Goal: Information Seeking & Learning: Learn about a topic

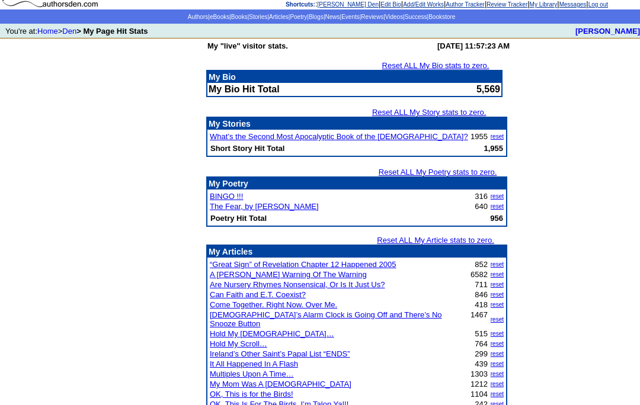
scroll to position [40, 0]
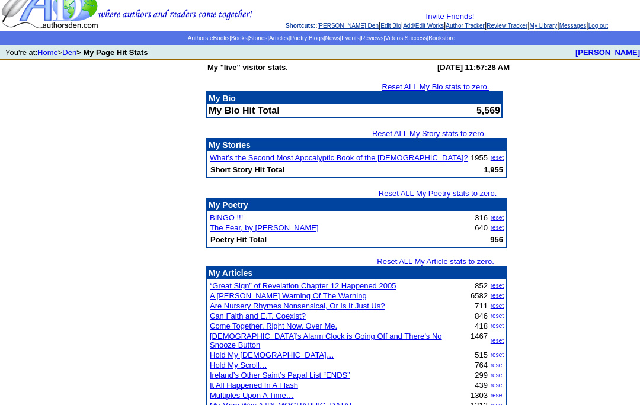
scroll to position [49, 0]
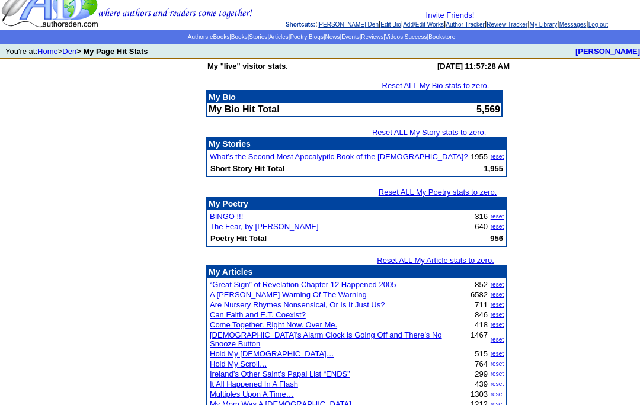
click at [269, 40] on link "Articles" at bounding box center [279, 37] width 20 height 7
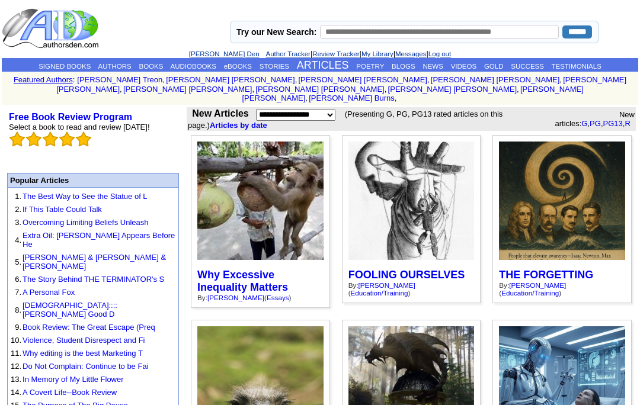
click at [409, 68] on link "BLOGS" at bounding box center [403, 66] width 24 height 7
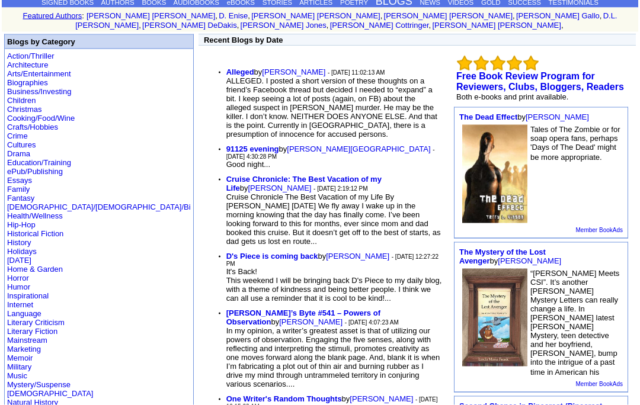
scroll to position [65, 0]
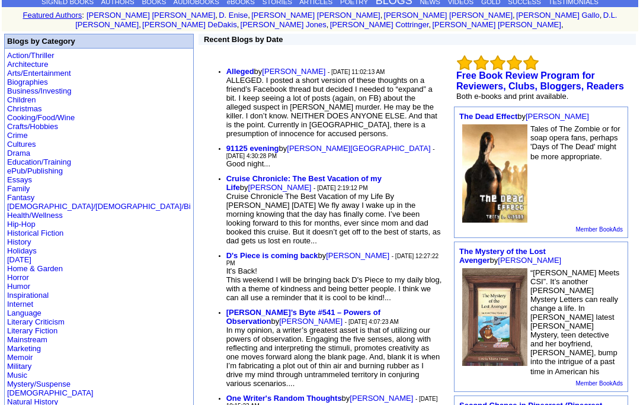
click at [226, 67] on b "Alleged" at bounding box center [240, 71] width 28 height 9
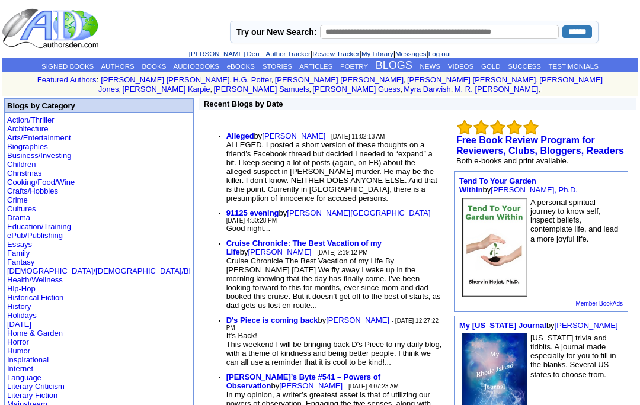
click at [326, 64] on link "ARTICLES" at bounding box center [315, 66] width 33 height 7
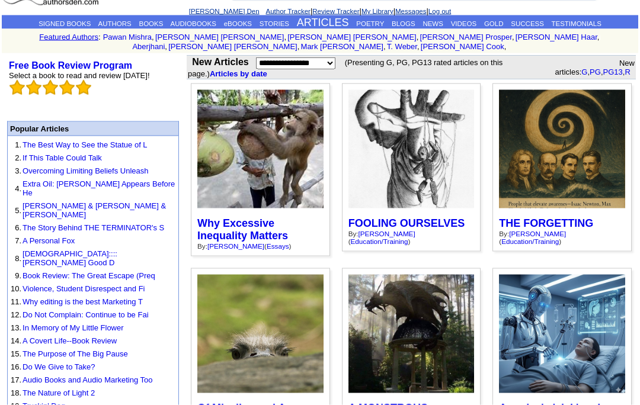
scroll to position [43, 0]
click at [139, 207] on link "Hoover,Truman & Eisenhower & Roosev" at bounding box center [94, 210] width 143 height 18
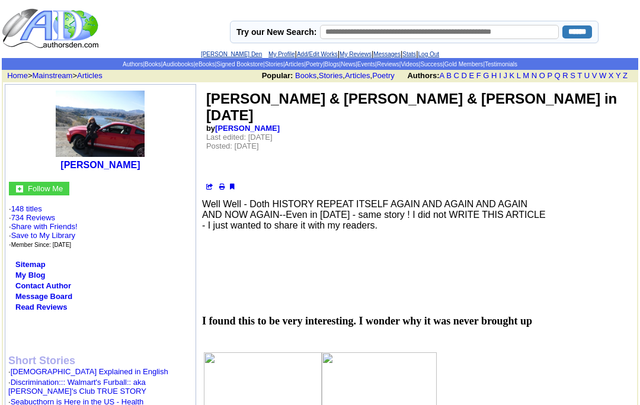
click at [234, 51] on link "[PERSON_NAME] Den" at bounding box center [231, 54] width 61 height 7
